Goal: Check status: Check status

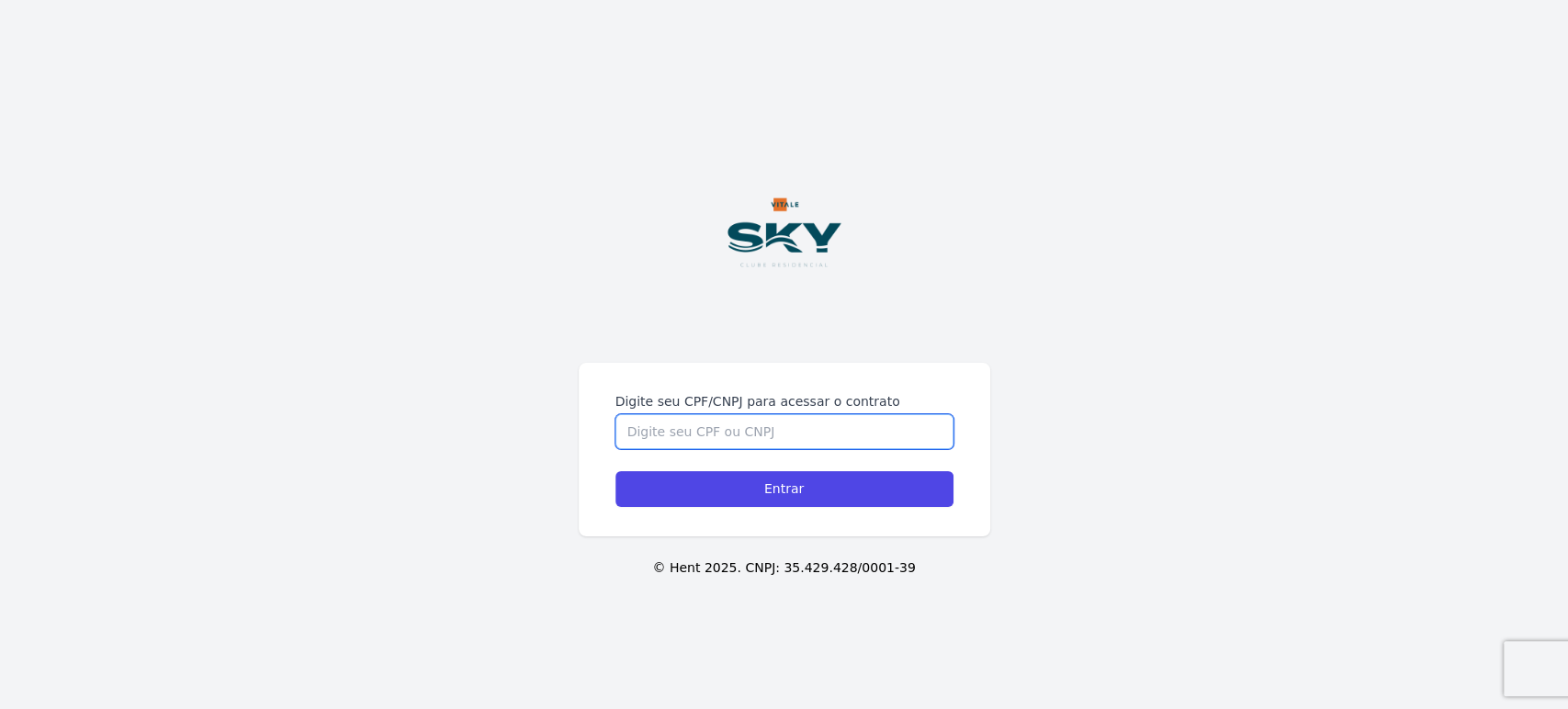
click at [706, 437] on input "Digite seu CPF/CNPJ para acessar o contrato" at bounding box center [784, 432] width 338 height 35
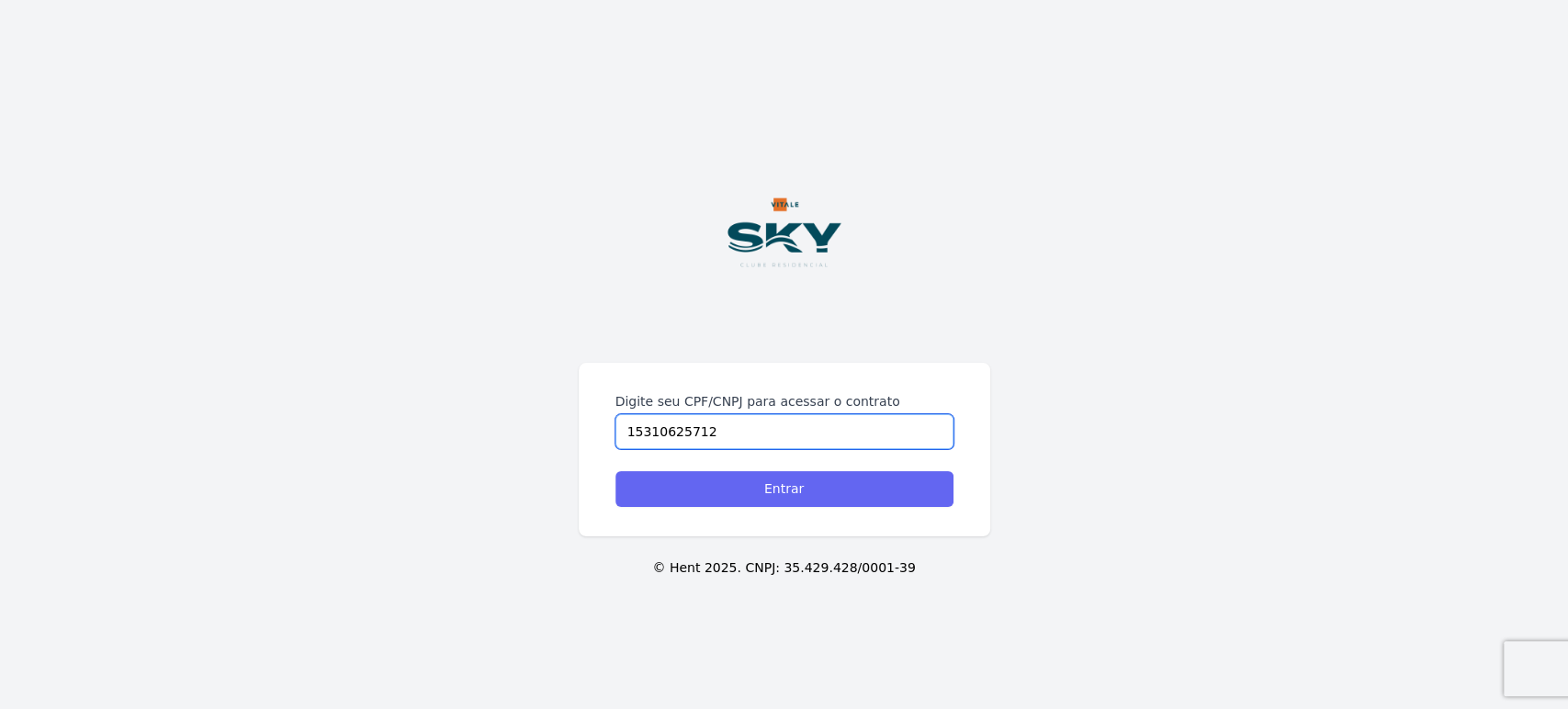
type input "15310625712"
click at [712, 487] on input "Entrar" at bounding box center [784, 489] width 338 height 36
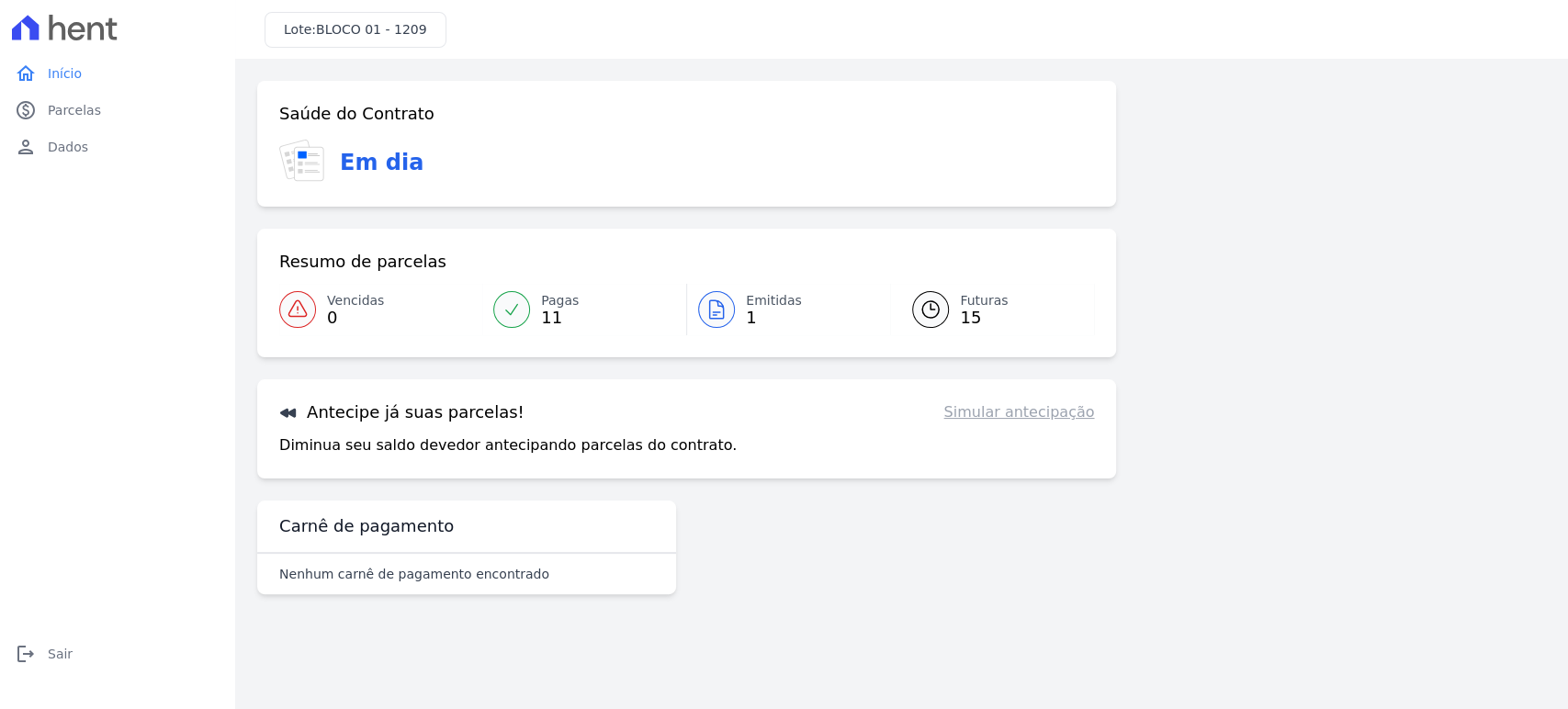
click at [1131, 612] on div "Login realizado com sucesso! Confirme os seus contatos Email [EMAIL_ADDRESS][DO…" at bounding box center [901, 345] width 1332 height 573
